Goal: Task Accomplishment & Management: Manage account settings

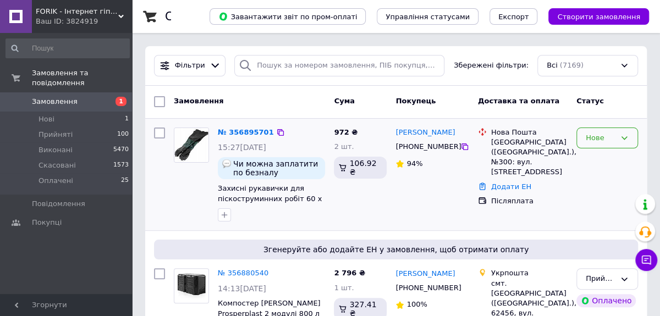
click at [610, 136] on div "Нове" at bounding box center [601, 139] width 30 height 12
click at [605, 155] on li "Прийнято" at bounding box center [607, 161] width 61 height 20
click at [56, 97] on span "Замовлення" at bounding box center [55, 102] width 46 height 10
click at [119, 14] on icon at bounding box center [121, 17] width 6 height 6
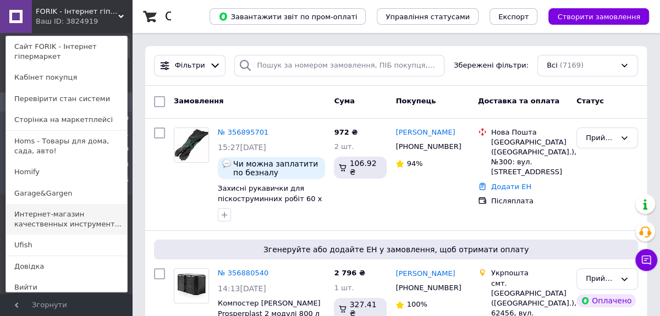
click at [54, 215] on link "Интернет-магазин качественных инструмент..." at bounding box center [66, 219] width 121 height 31
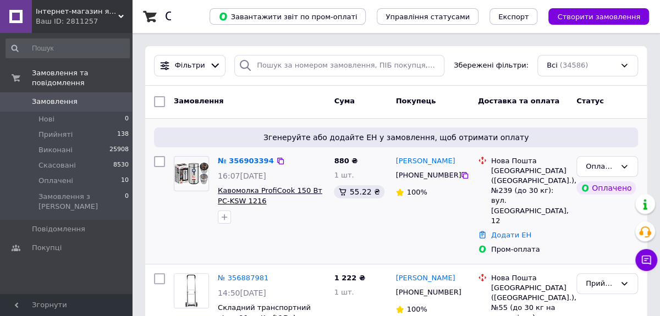
click at [262, 193] on span "Кавомолка ProfiCook 150 Вт PC-KSW 1216" at bounding box center [270, 196] width 105 height 19
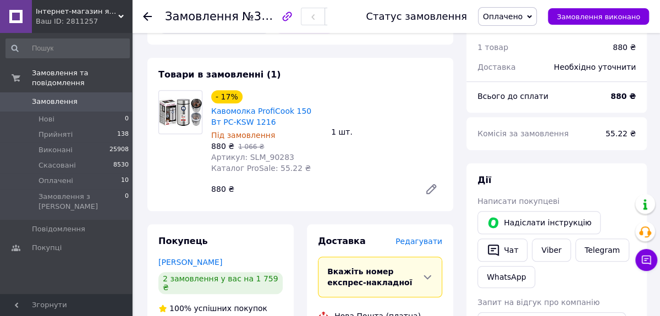
scroll to position [350, 0]
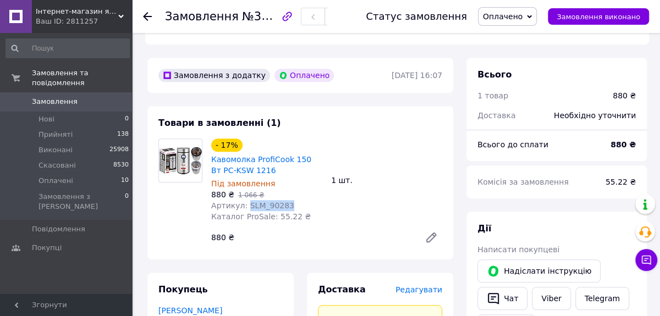
drag, startPoint x: 244, startPoint y: 172, endPoint x: 282, endPoint y: 173, distance: 38.0
click at [282, 201] on span "Артикул: SLM_90283" at bounding box center [252, 205] width 83 height 9
copy span "SLM_90283"
click at [523, 18] on span "Оплачено" at bounding box center [503, 16] width 40 height 9
click at [526, 38] on li "Прийнято" at bounding box center [508, 38] width 58 height 17
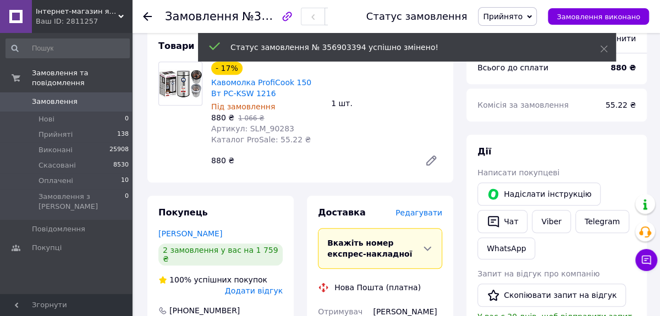
scroll to position [550, 0]
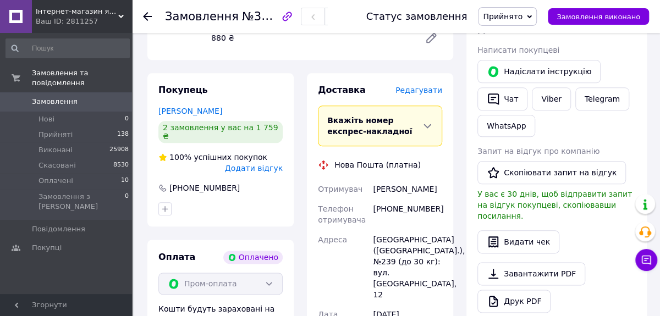
click at [73, 97] on span "Замовлення" at bounding box center [67, 102] width 70 height 10
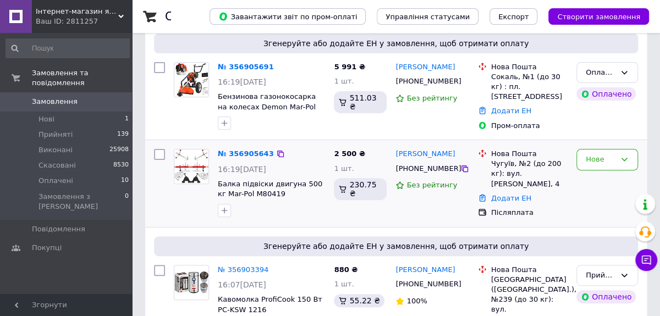
scroll to position [50, 0]
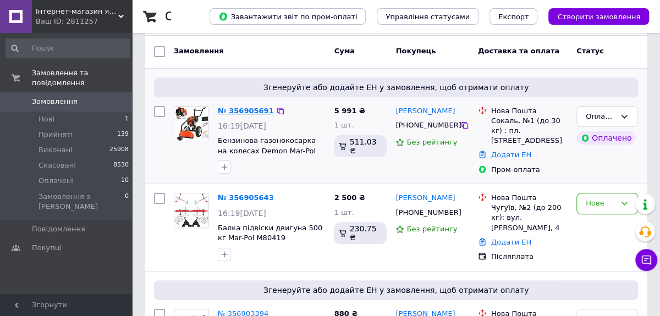
click at [258, 110] on link "№ 356905691" at bounding box center [246, 111] width 56 height 8
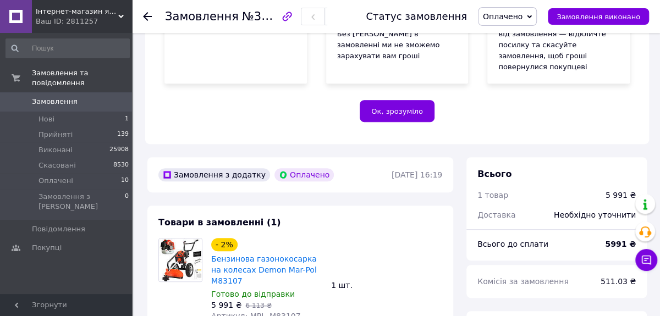
scroll to position [250, 0]
click at [121, 14] on icon at bounding box center [121, 17] width 6 height 6
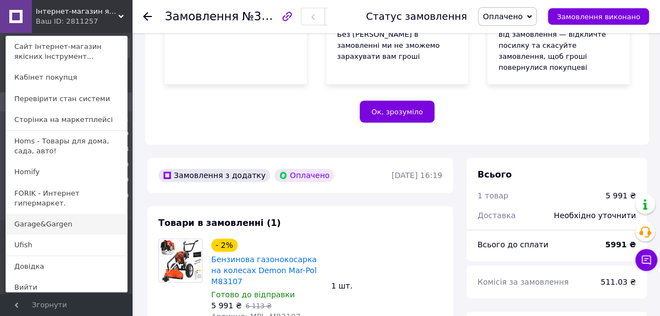
click at [58, 218] on link "Garage&Gargen" at bounding box center [66, 224] width 121 height 21
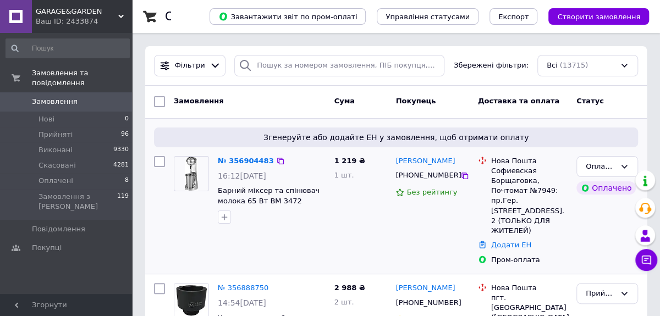
scroll to position [50, 0]
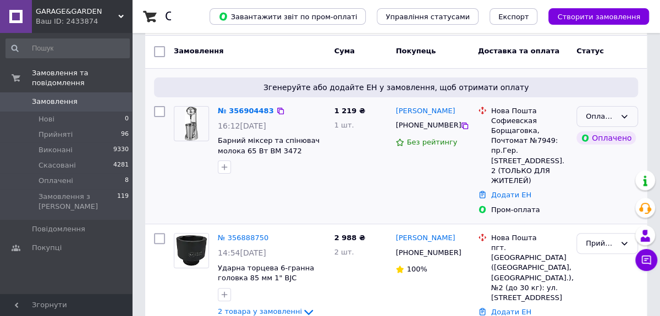
click at [609, 112] on div "Оплачено" at bounding box center [601, 117] width 30 height 12
click at [603, 137] on li "Прийнято" at bounding box center [607, 139] width 61 height 20
click at [114, 13] on span "GARAGE&GARDEN" at bounding box center [77, 12] width 83 height 10
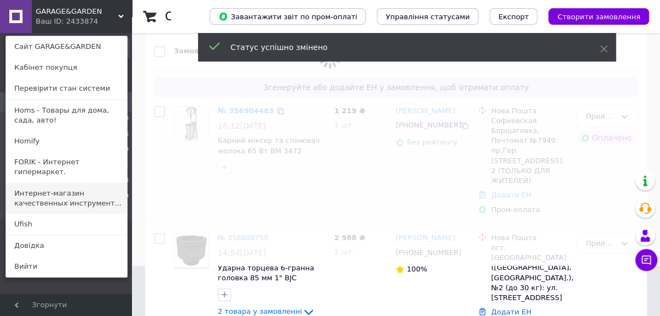
click at [71, 183] on link "Интернет-магазин качественных инструмент..." at bounding box center [66, 198] width 121 height 31
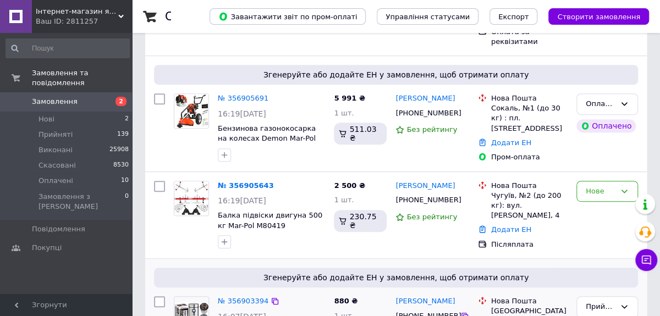
scroll to position [200, 0]
click at [462, 197] on icon at bounding box center [465, 200] width 7 height 7
click at [591, 186] on div "Нове" at bounding box center [601, 192] width 30 height 12
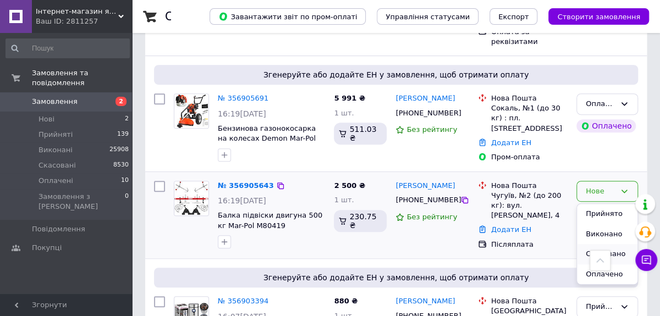
click at [601, 244] on li "Скасовано" at bounding box center [607, 254] width 61 height 20
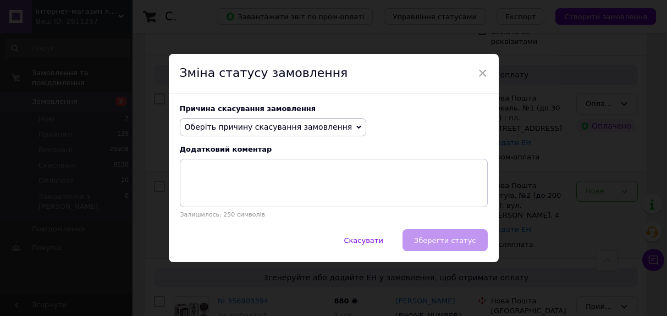
click at [325, 125] on span "Оберіть причину скасування замовлення" at bounding box center [269, 127] width 168 height 9
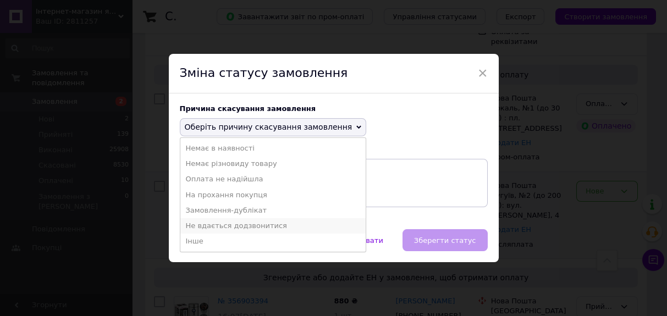
click at [211, 226] on li "Не вдається додзвонитися" at bounding box center [273, 225] width 186 height 15
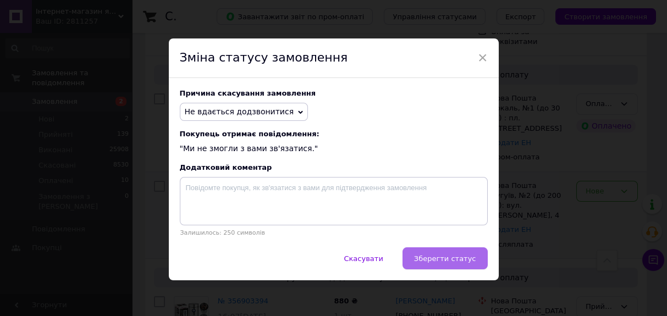
click at [450, 259] on span "Зберегти статус" at bounding box center [445, 259] width 62 height 8
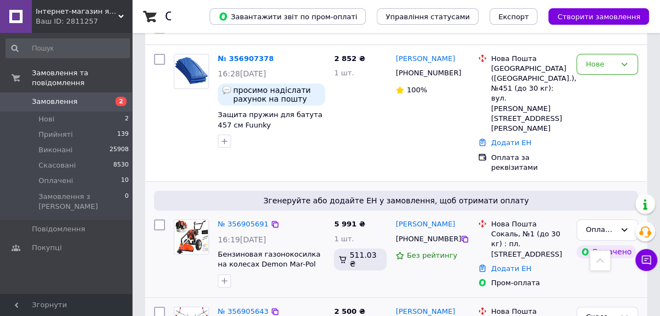
scroll to position [0, 0]
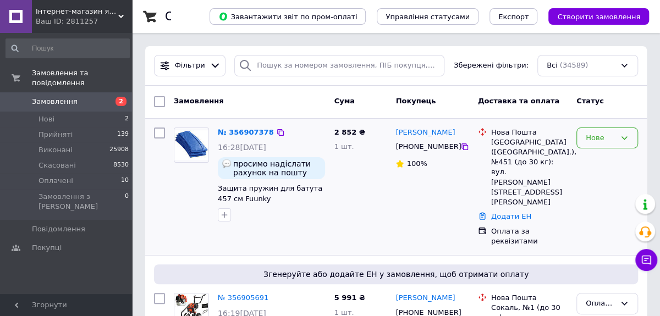
click at [599, 139] on div "Нове" at bounding box center [601, 139] width 30 height 12
click at [599, 157] on li "Прийнято" at bounding box center [607, 161] width 61 height 20
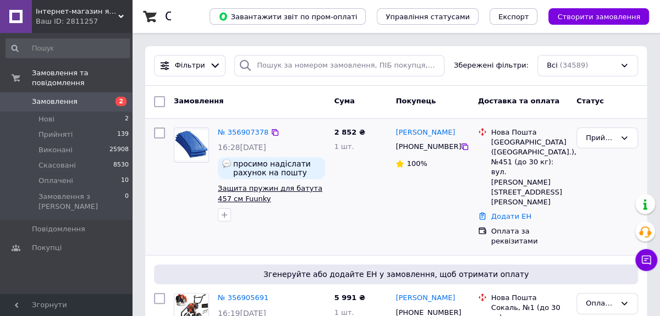
click at [290, 189] on span "Защита пружин для батута 457 см Fuunky" at bounding box center [270, 193] width 105 height 19
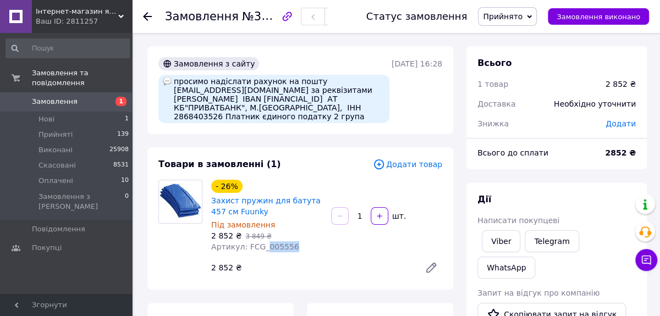
drag, startPoint x: 260, startPoint y: 247, endPoint x: 283, endPoint y: 247, distance: 23.1
click at [283, 247] on span "Артикул: FCG_005556" at bounding box center [255, 247] width 88 height 9
copy span "005556"
